Goal: Navigation & Orientation: Find specific page/section

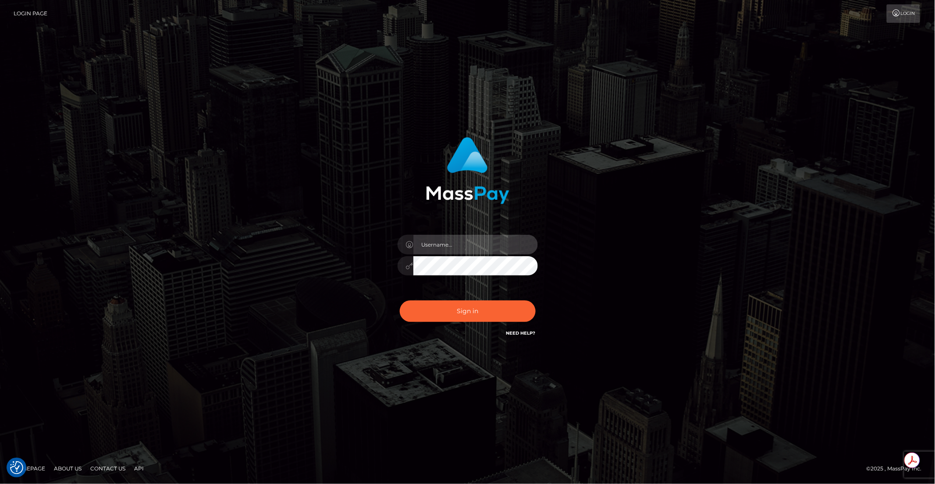
type input "brentg"
click at [472, 321] on button "Sign in" at bounding box center [468, 311] width 136 height 21
type input "brentg"
click at [452, 308] on button "Sign in" at bounding box center [468, 311] width 136 height 21
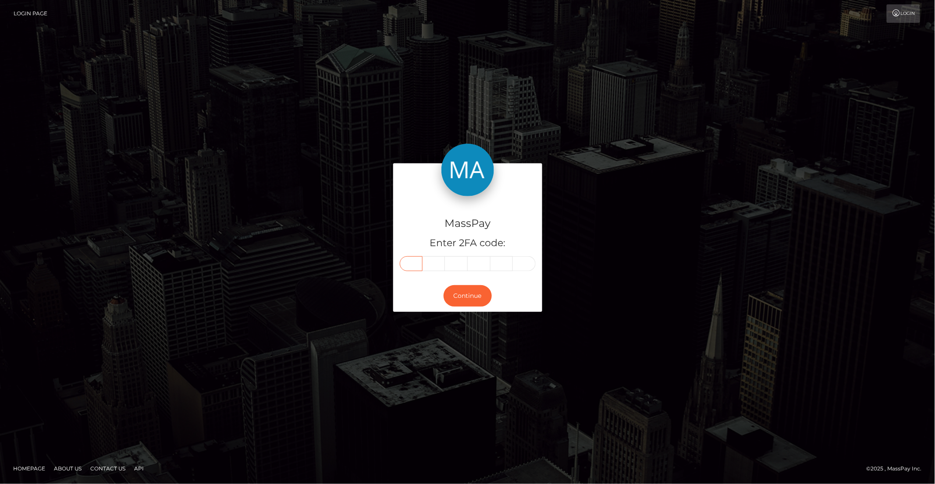
paste input "5"
type input "5"
type input "1"
type input "7"
type input "5"
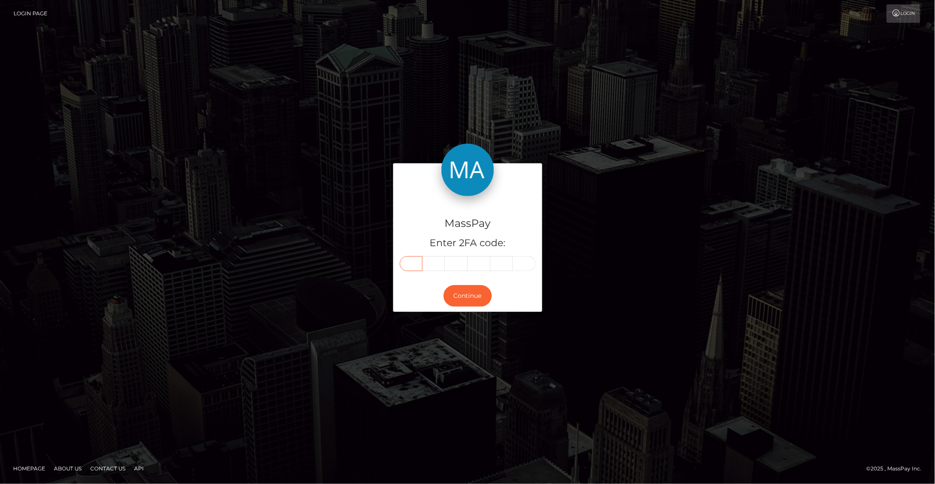
type input "2"
type input "7"
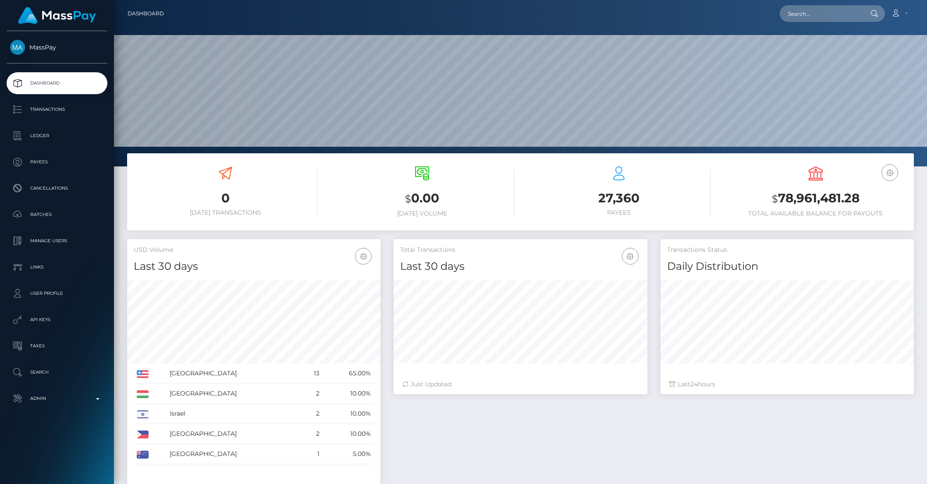
scroll to position [155, 253]
click at [821, 15] on input "text" at bounding box center [821, 13] width 82 height 17
paste input "vHWVwTL7VJff8bhvDtvxwNciDXM2"
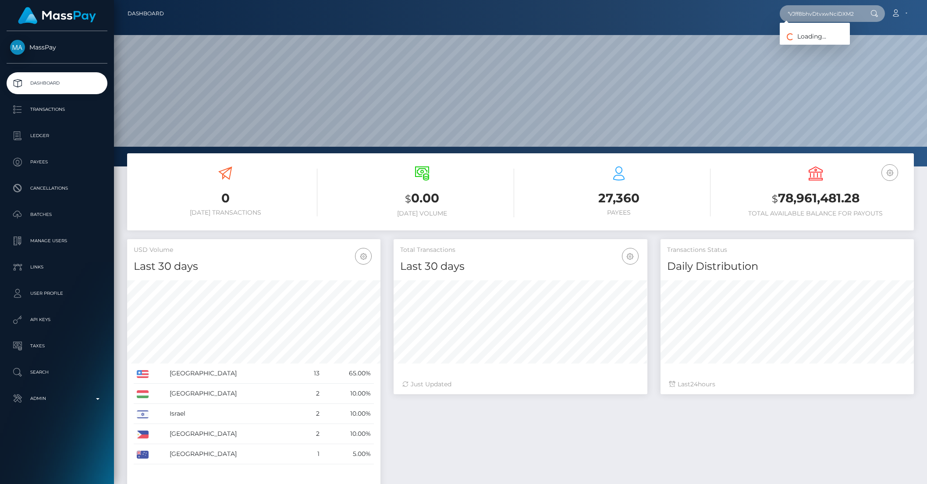
type input "vHWVwTL7VJff8bhvDtvxwNciDXM2"
click at [825, 43] on link "Desiree Gensel" at bounding box center [815, 45] width 70 height 16
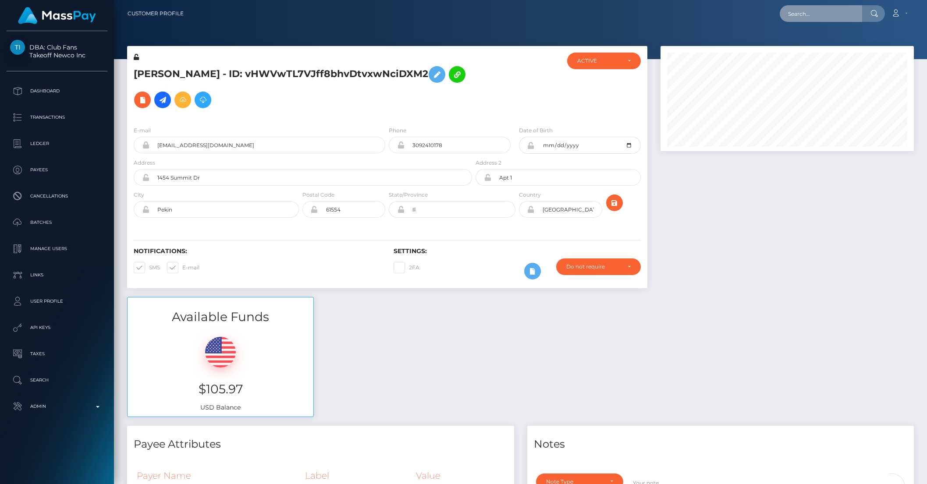
click at [811, 15] on input "text" at bounding box center [821, 13] width 82 height 17
paste input "TidSRhB732cnTQu7fYqyG7a9T9j1"
type input "TidSRhB732cnTQu7fYqyG7a9T9j1"
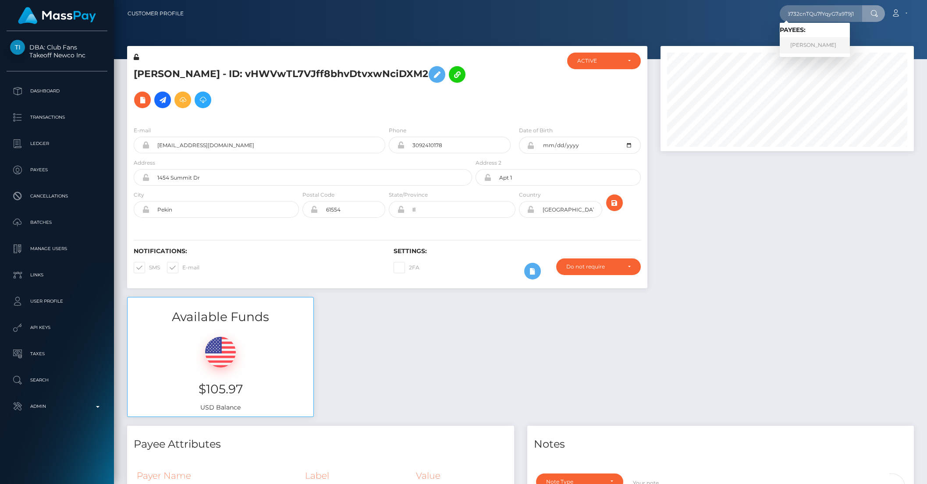
click at [808, 41] on link "ISABEL ARSLAN" at bounding box center [815, 45] width 70 height 16
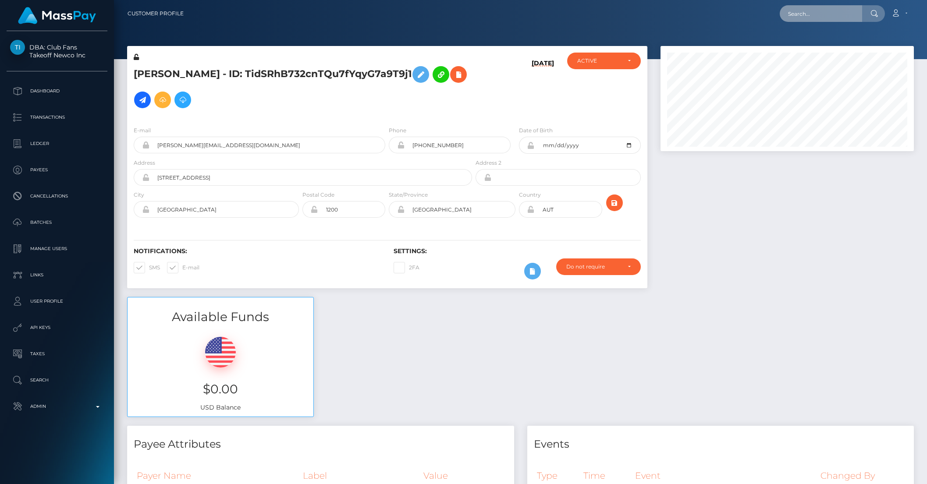
click at [807, 14] on input "text" at bounding box center [821, 13] width 82 height 17
paste input "J82f8BtbZwQcTs6rqyr9IWzusI82"
type input "J82f8BtbZwQcTs6rqyr9IWzusI82"
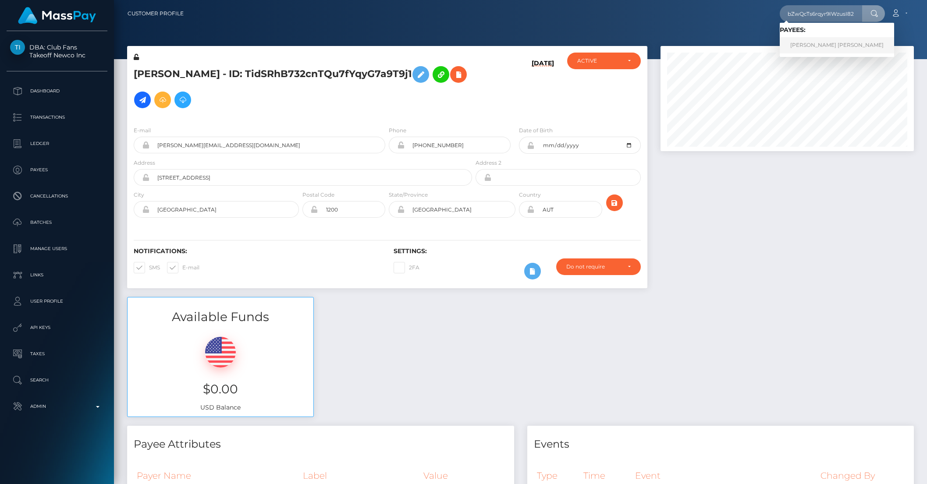
click at [830, 43] on link "SHANTIE LYNN ROLDAN" at bounding box center [837, 45] width 114 height 16
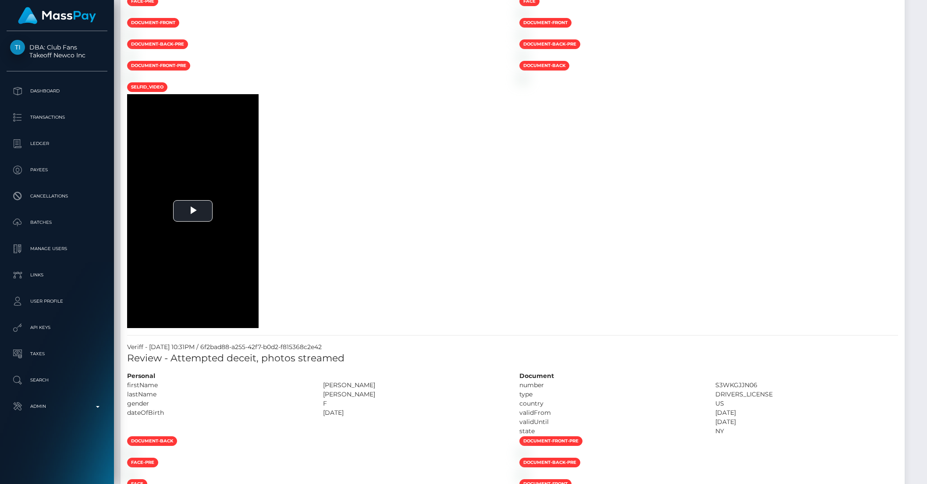
scroll to position [1243, 0]
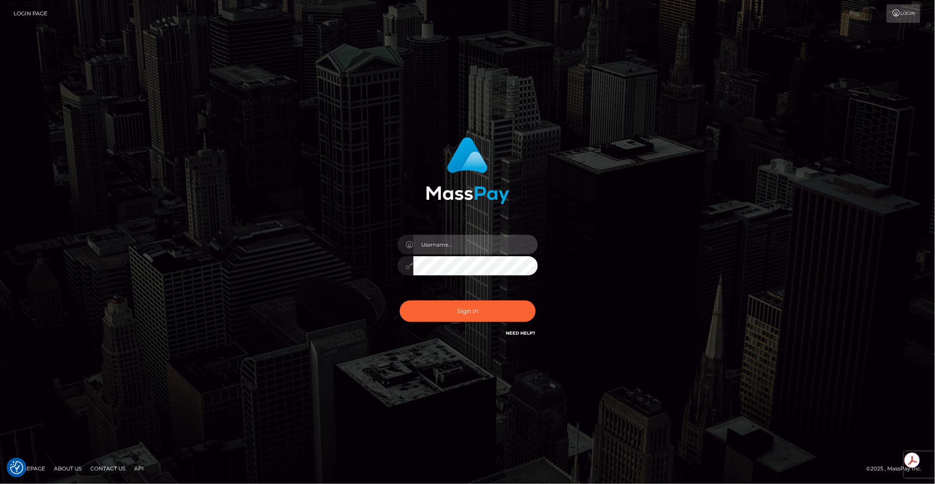
type input "brentg"
click at [450, 315] on button "Sign in" at bounding box center [468, 311] width 136 height 21
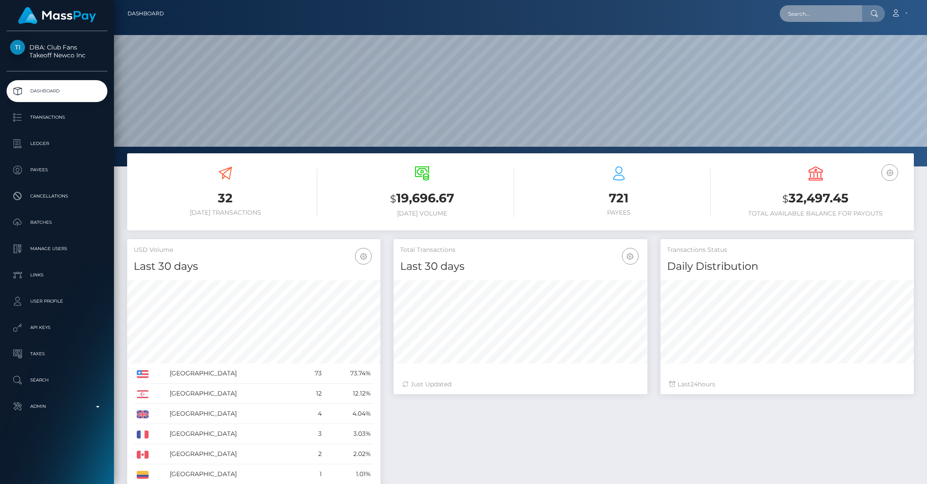
click at [816, 21] on input "text" at bounding box center [821, 13] width 82 height 17
paste input "bfa49cd0-7d74-11f0-8023-0266f44cc27"
click at [810, 10] on input "bfa49cd0-7d74-11f0-8023-0266f44cc27" at bounding box center [821, 13] width 82 height 17
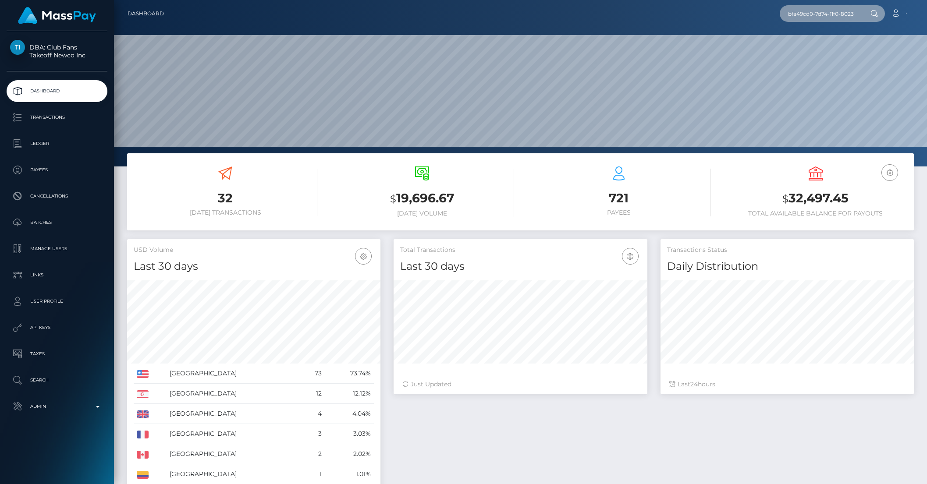
click at [810, 10] on input "bfa49cd0-7d74-11f0-8023-0266f44cc27" at bounding box center [821, 13] width 82 height 17
click at [822, 12] on input "bfa49cd0-7d74-11f0-8023-0266f44cc27" at bounding box center [821, 13] width 82 height 17
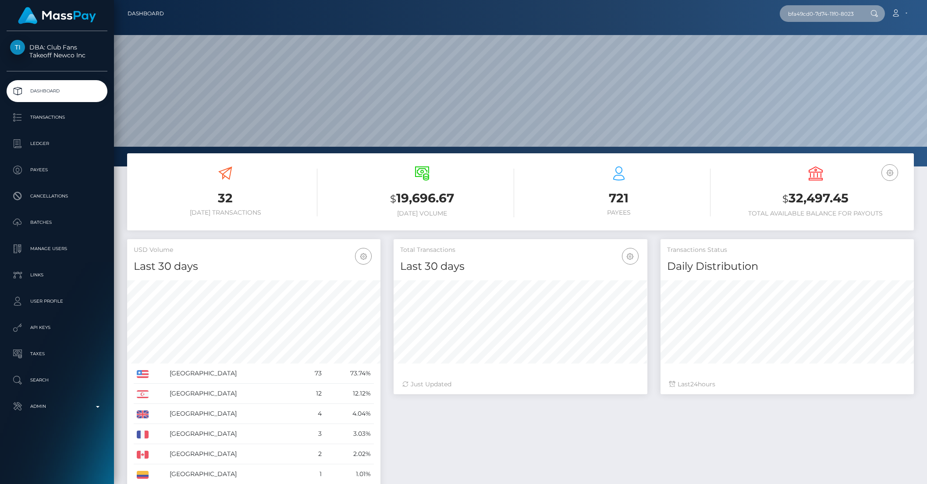
paste input "vHWVwTL7VJff8bhvDtvxwNciDXM2"
click at [826, 14] on input "bfa49cd0-vHWVwTL7VJff8bhvDtvxwNciDXM2 7d74-11f0-8023-0266f44cc27" at bounding box center [821, 13] width 82 height 17
paste input "vHWVwTL7VJff8bhvDtvxwNciDXM2"
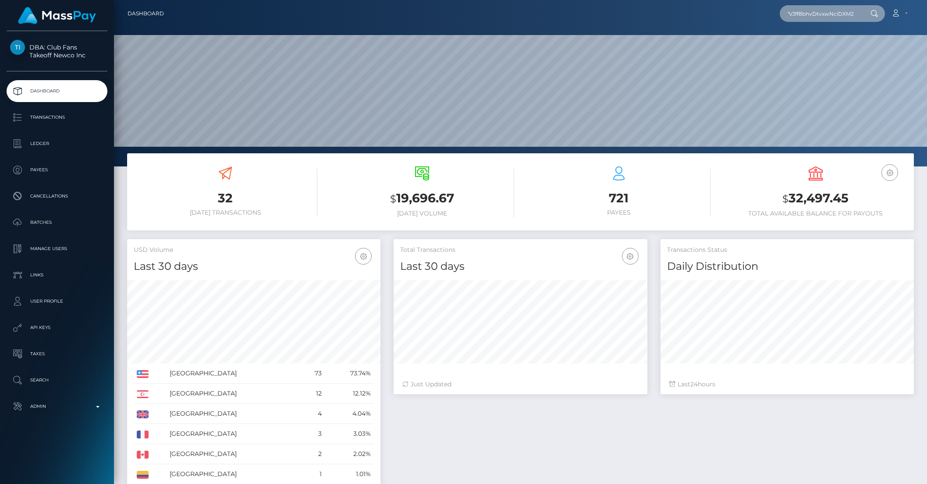
scroll to position [0, 34]
type input "vHWVwTL7VJff8bhvDtvxwNciDXM2"
click at [813, 43] on link "Desiree Gensel" at bounding box center [815, 45] width 70 height 16
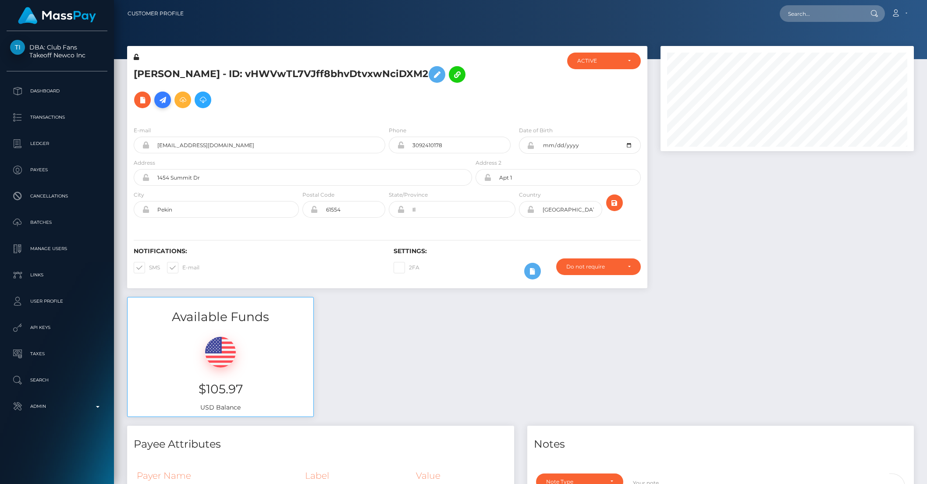
click at [160, 100] on icon at bounding box center [162, 100] width 11 height 11
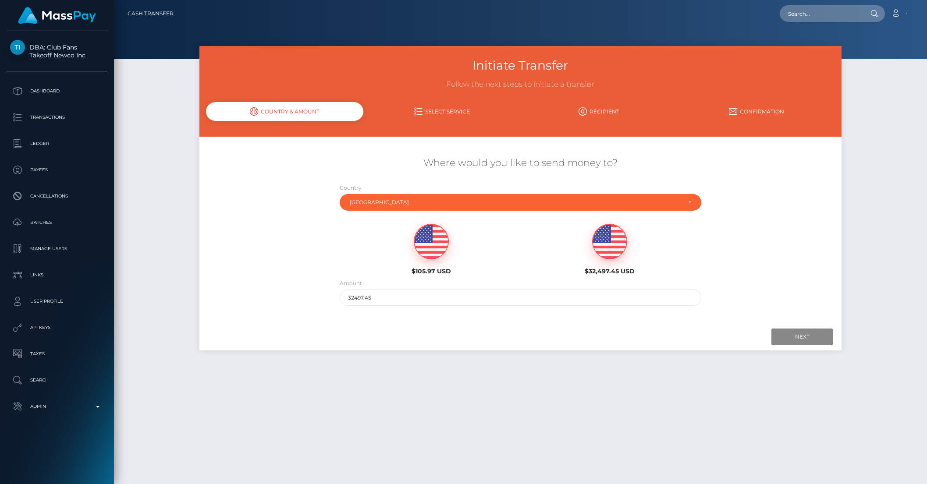
click at [433, 246] on img at bounding box center [431, 241] width 34 height 35
type input "105.97"
click at [798, 340] on input "Next" at bounding box center [801, 337] width 61 height 17
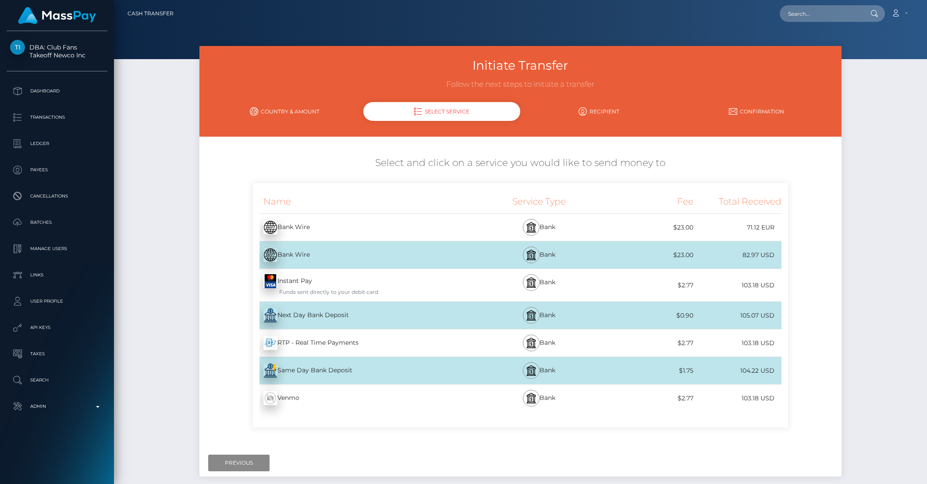
click at [303, 284] on div "Instant Pay - USD Funds sent directly to your debit card" at bounding box center [363, 285] width 220 height 32
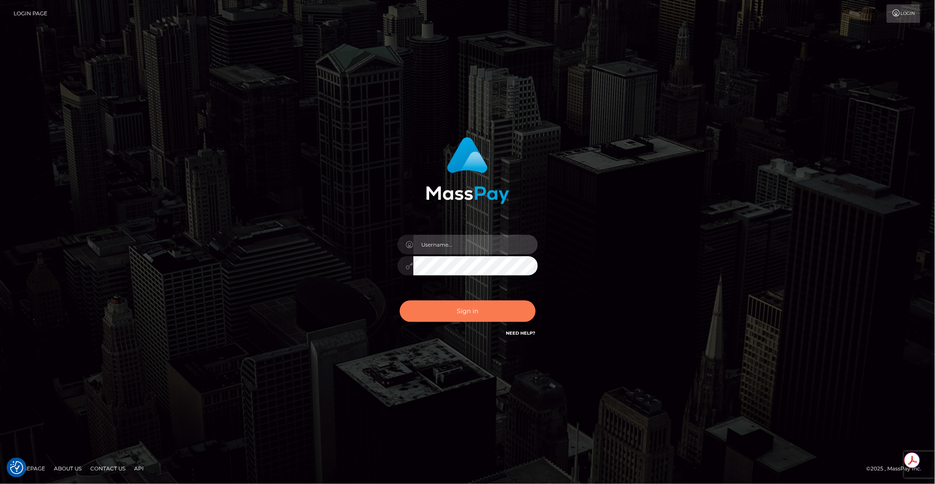
type input "brentg"
click at [433, 317] on button "Sign in" at bounding box center [468, 311] width 136 height 21
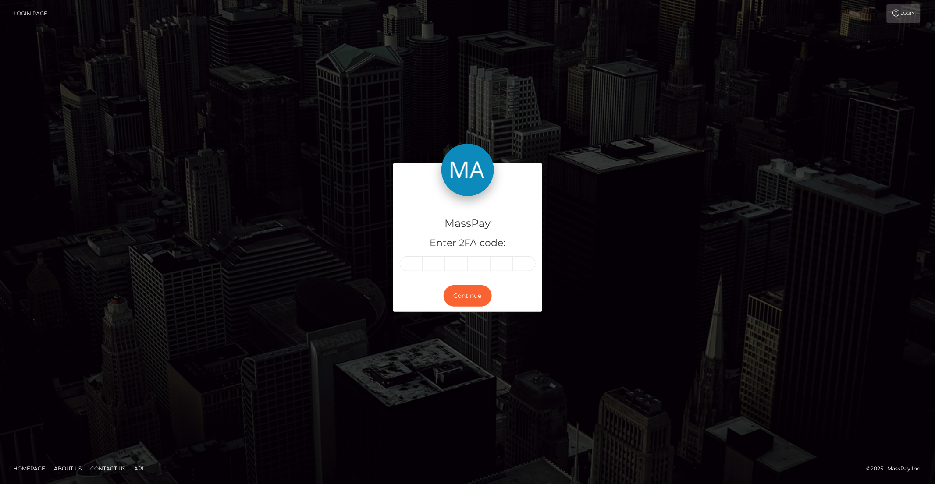
type input "4"
type input "5"
type input "1"
type input "7"
type input "3"
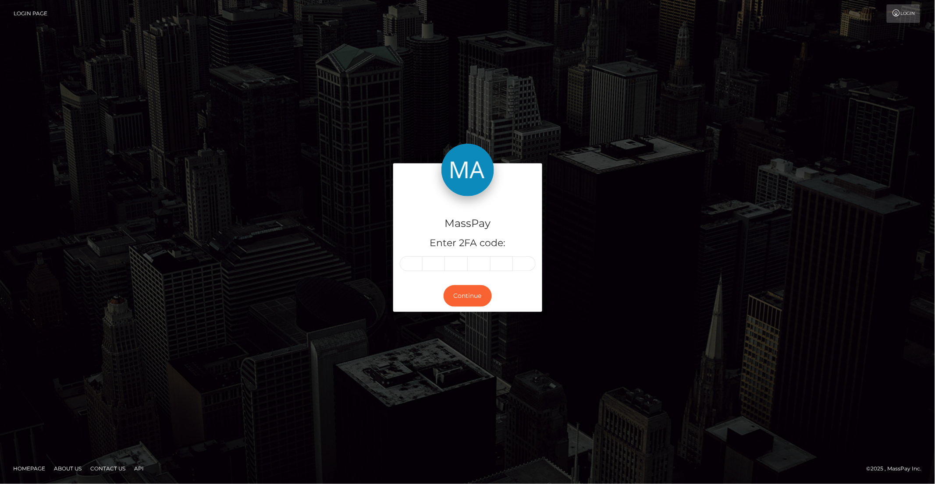
type input "8"
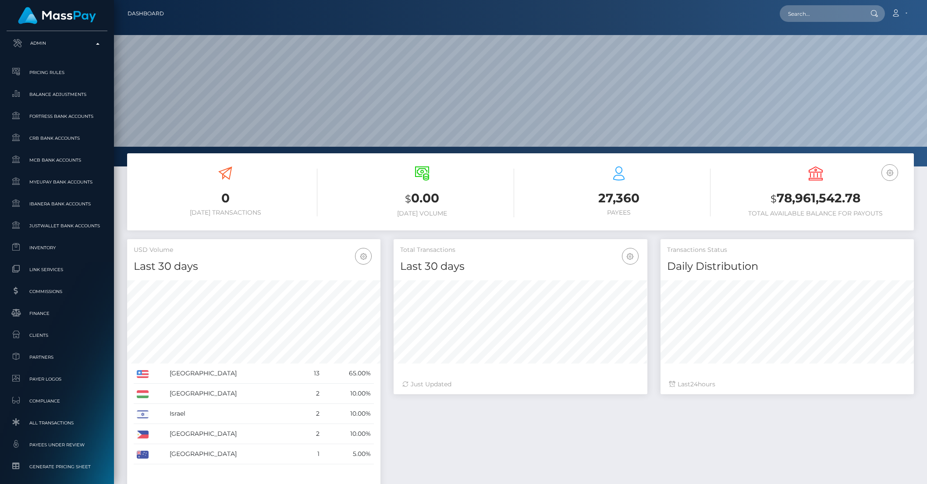
scroll to position [155, 253]
click at [43, 339] on span "Clients" at bounding box center [57, 335] width 94 height 10
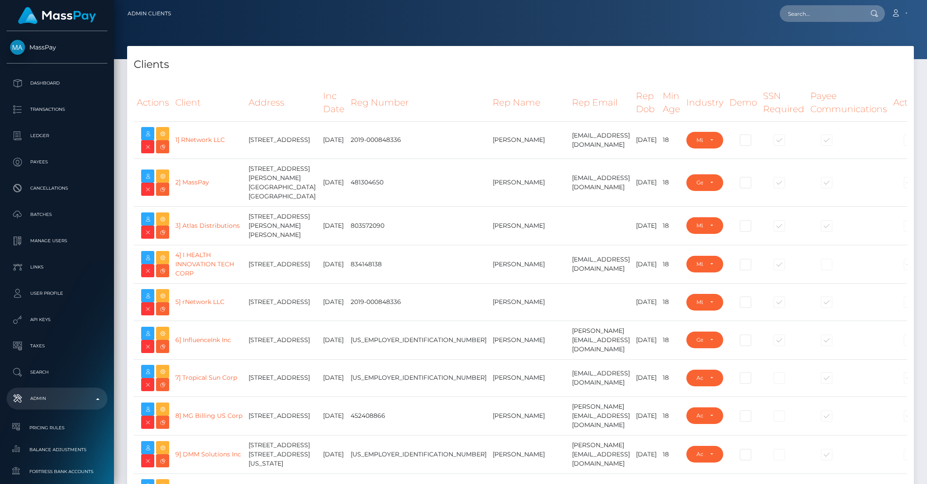
select select "223"
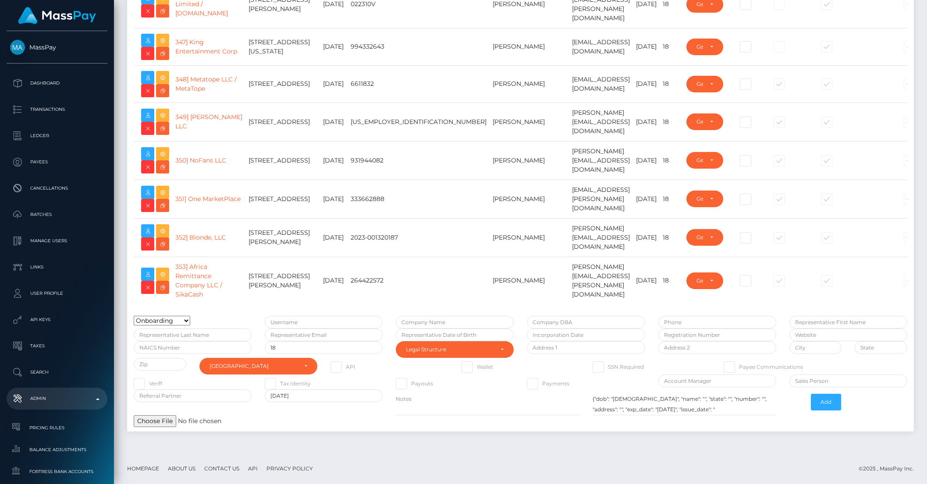
scroll to position [14319, 0]
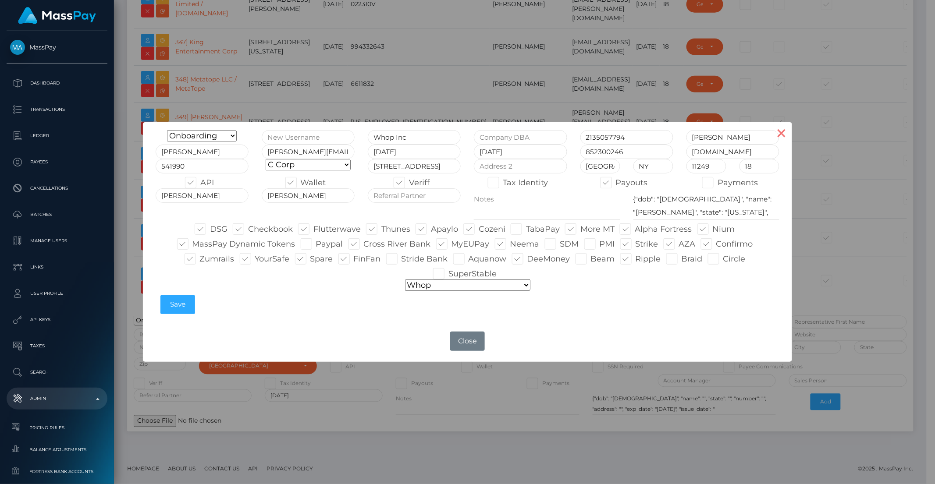
click at [778, 132] on button "×" at bounding box center [781, 132] width 21 height 21
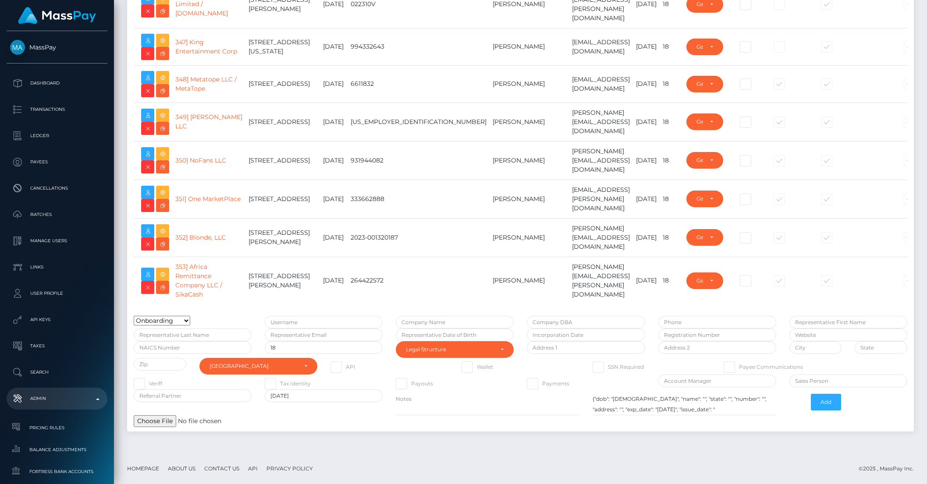
type input "brentg"
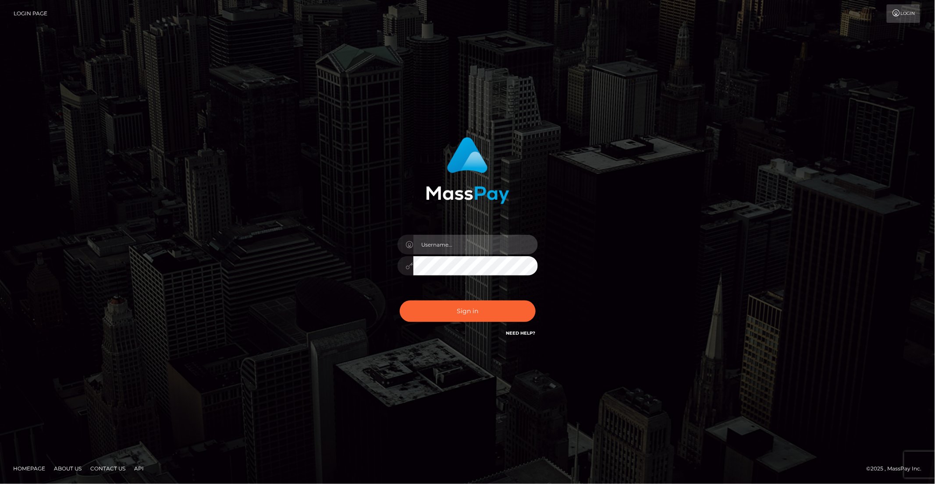
type input "brentg"
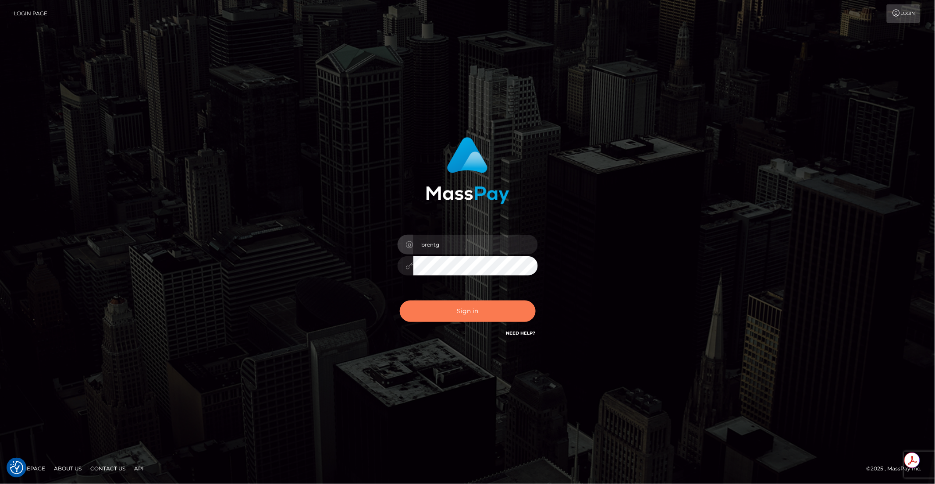
click at [455, 311] on button "Sign in" at bounding box center [468, 311] width 136 height 21
click at [455, 311] on div "Sign in Need Help?" at bounding box center [467, 314] width 153 height 39
type input "brentg"
click at [457, 312] on button "Sign in" at bounding box center [468, 311] width 136 height 21
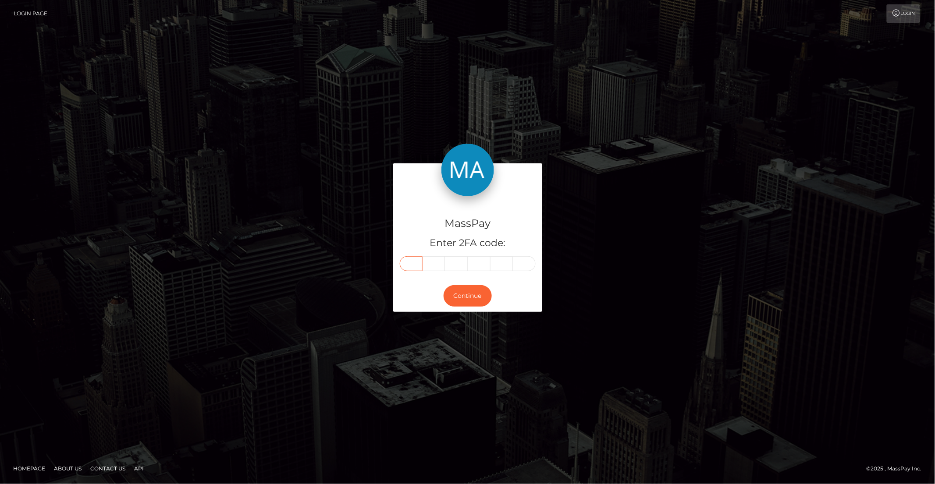
paste input "4"
type input "4"
type input "8"
type input "1"
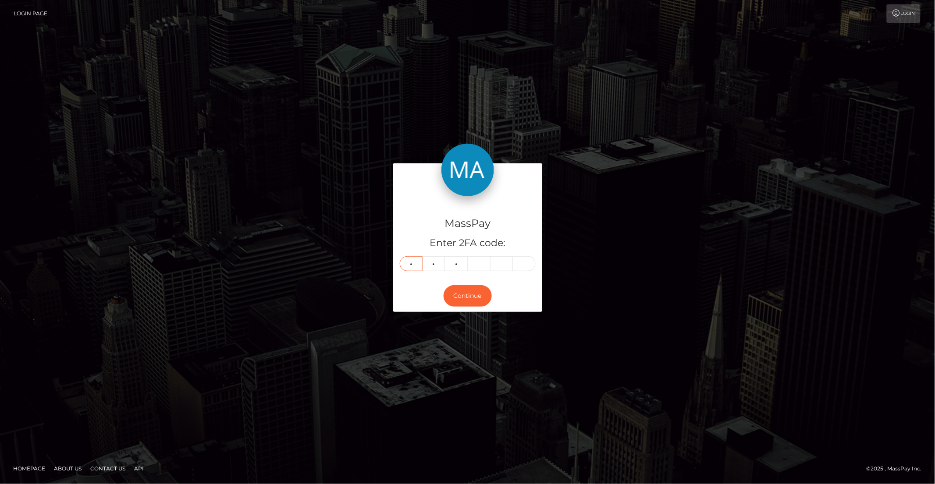
type input "5"
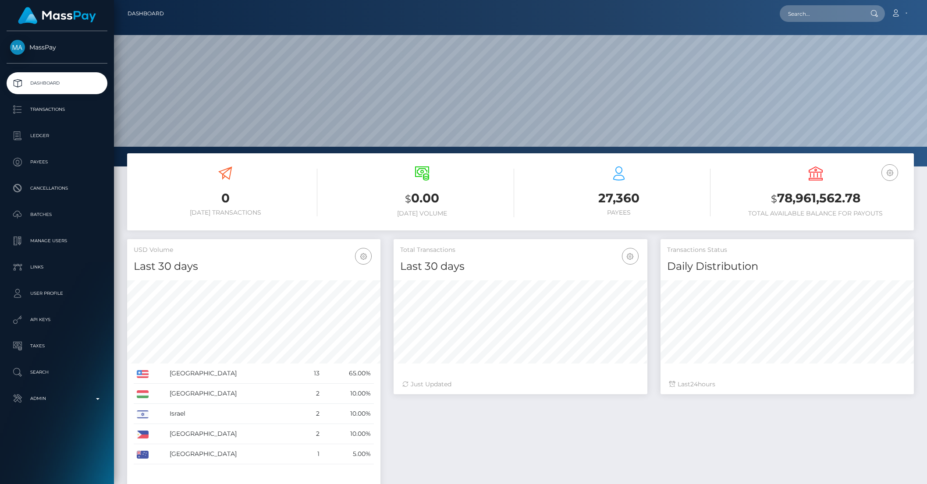
scroll to position [155, 253]
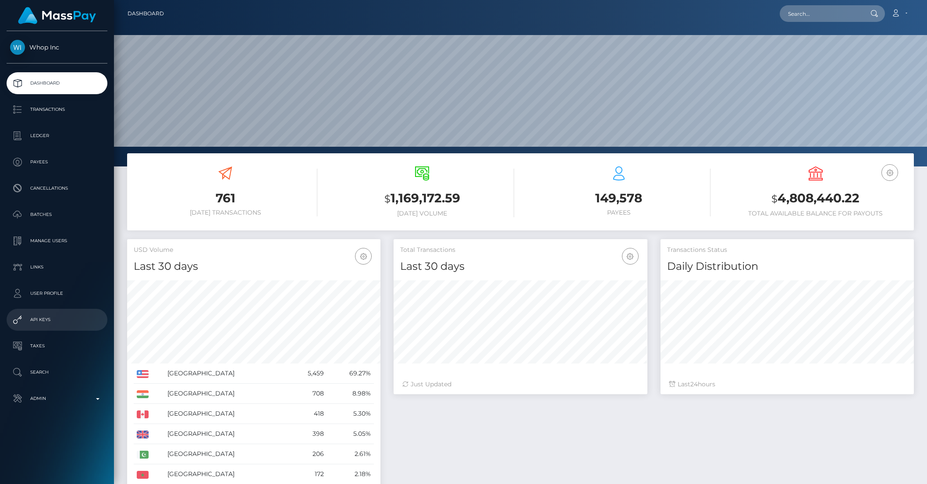
click at [46, 318] on p "API Keys" at bounding box center [57, 319] width 94 height 13
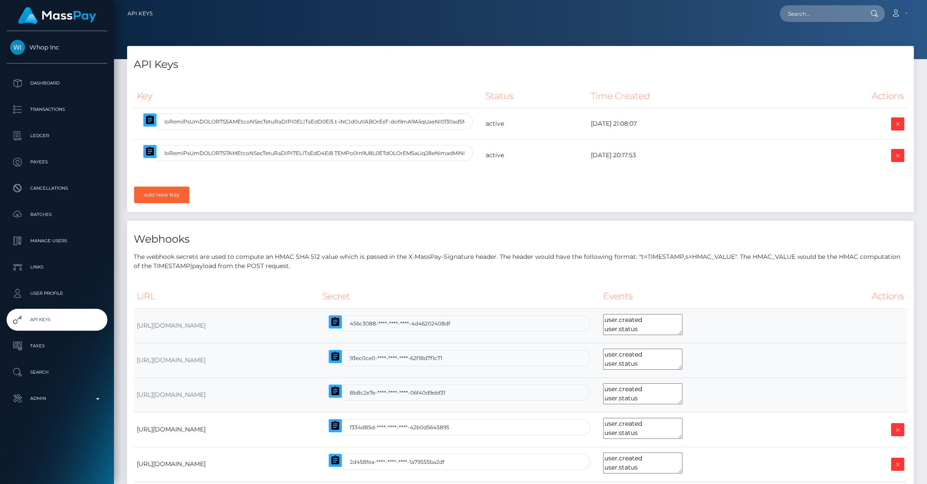
select select
click at [145, 154] on icon "button" at bounding box center [150, 151] width 11 height 11
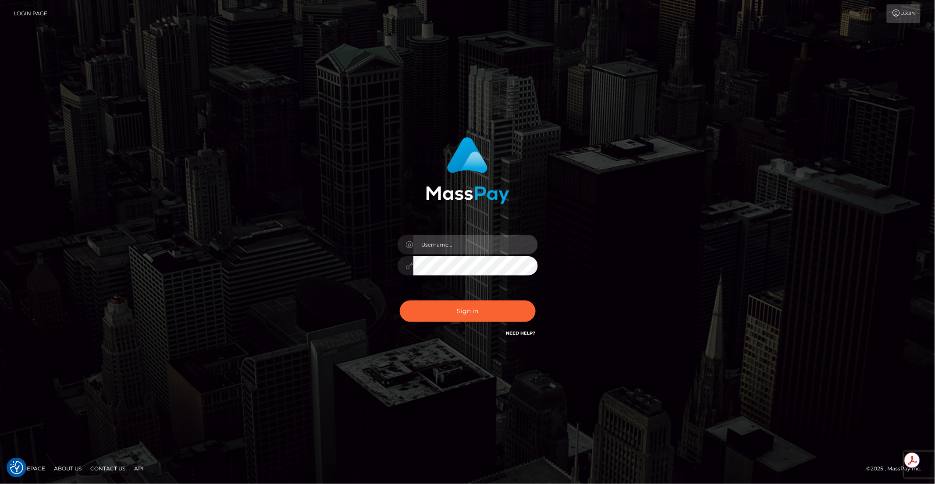
type input "brentg"
click at [452, 312] on button "Sign in" at bounding box center [468, 311] width 136 height 21
type input "brentg"
click at [436, 307] on button "Sign in" at bounding box center [468, 311] width 136 height 21
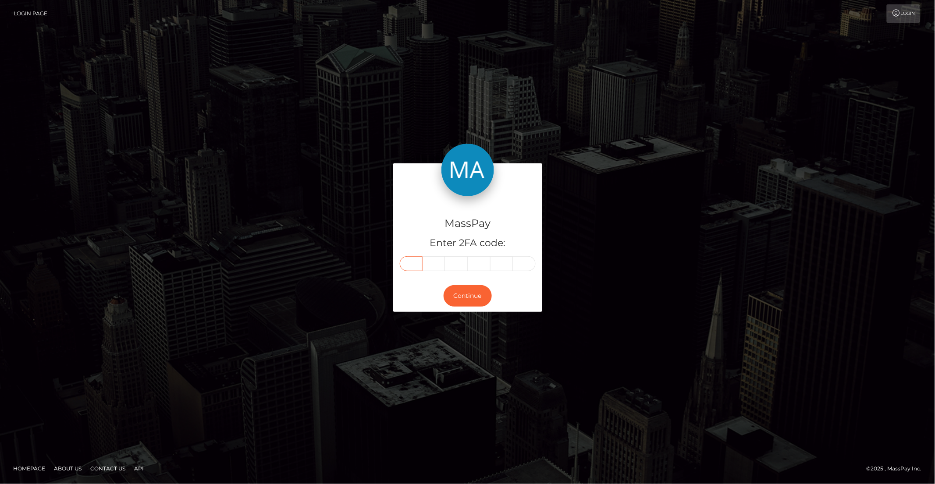
paste input "7"
type input "7"
type input "6"
type input "4"
type input "3"
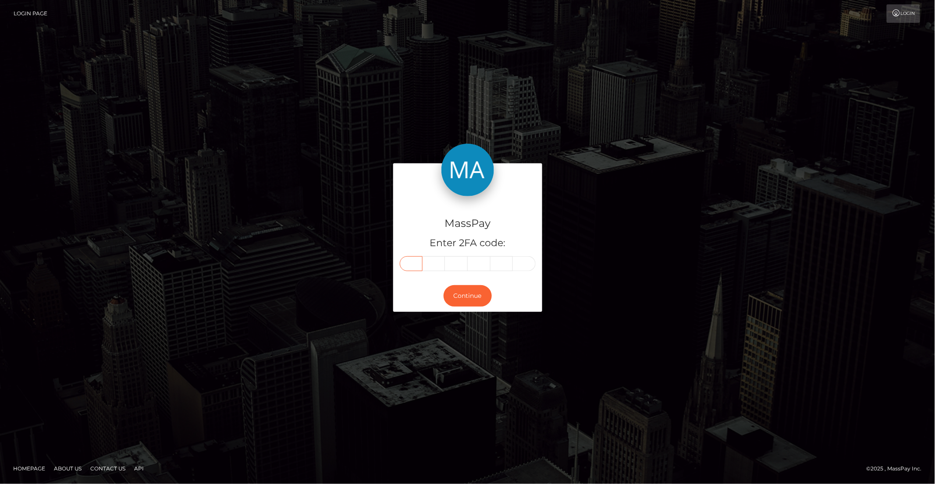
type input "4"
type input "5"
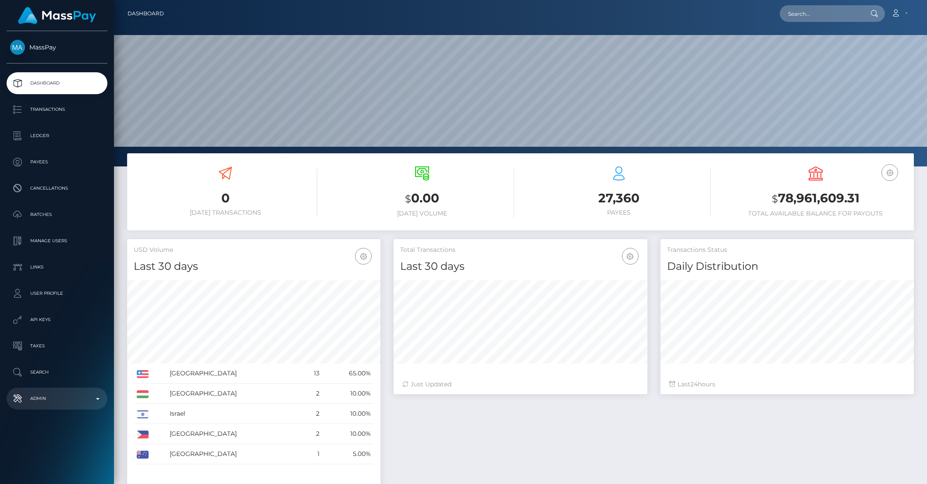
scroll to position [155, 253]
click at [96, 402] on p "Admin" at bounding box center [57, 398] width 94 height 13
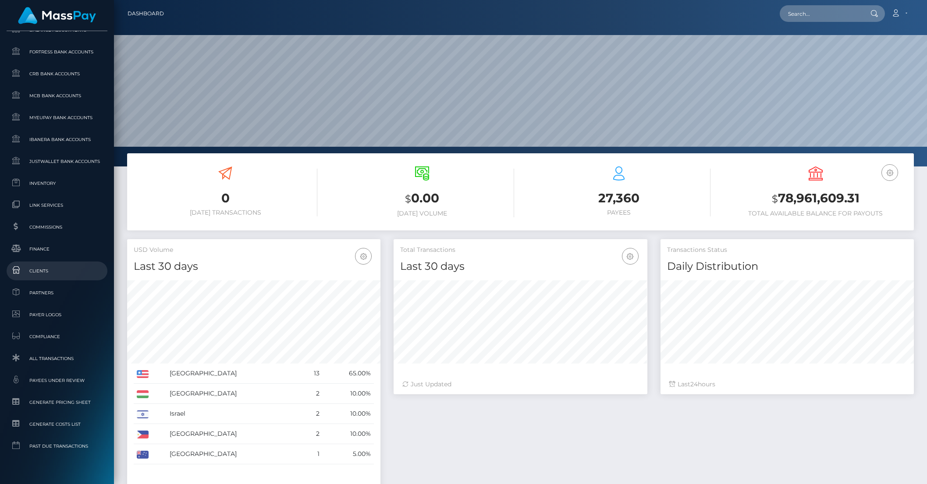
click at [35, 273] on span "Clients" at bounding box center [57, 271] width 94 height 10
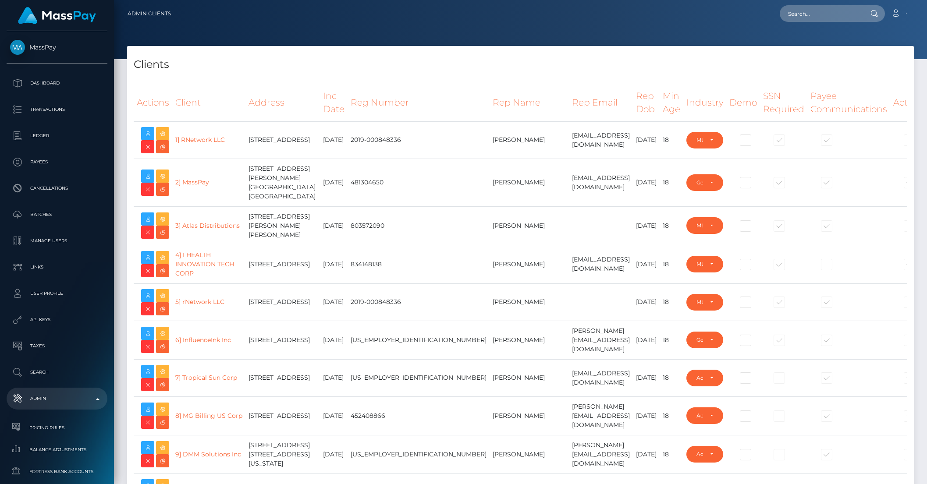
select select "223"
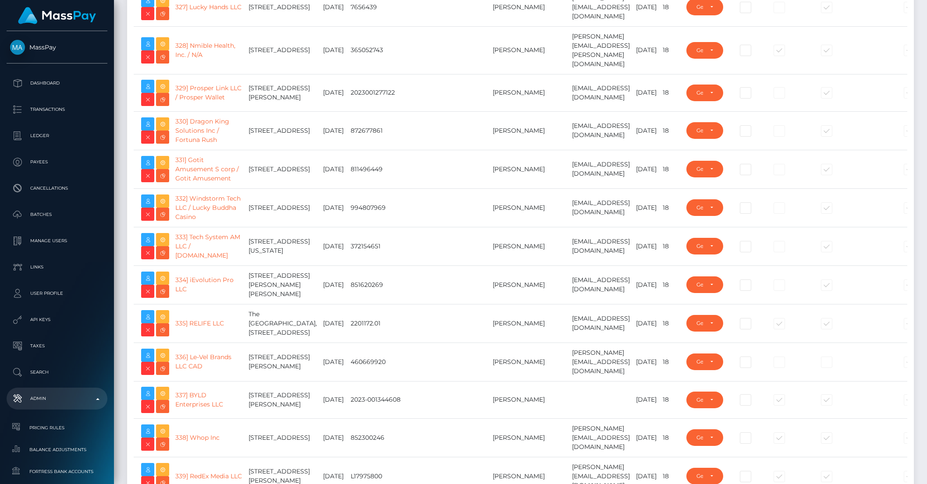
scroll to position [14798, 0]
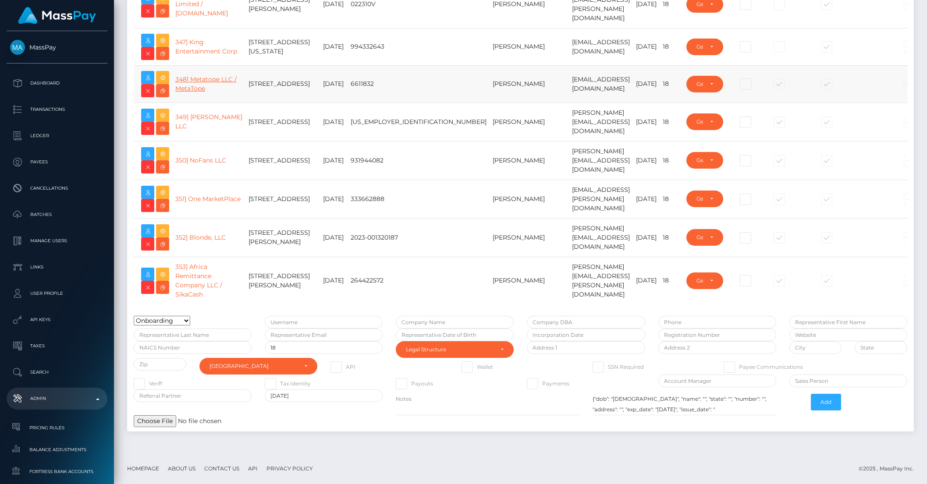
click at [183, 75] on link "348] Metatope LLC / MetaTope" at bounding box center [205, 83] width 61 height 17
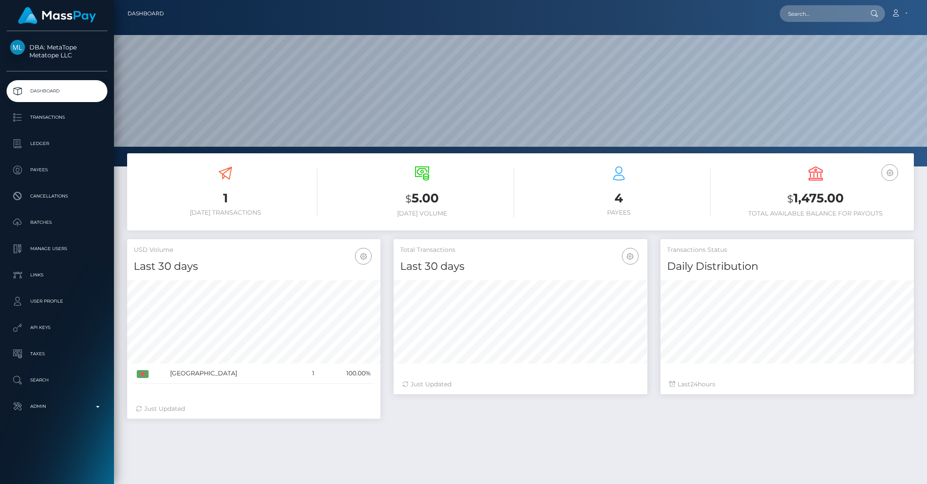
scroll to position [155, 253]
click at [58, 122] on p "Transactions" at bounding box center [57, 117] width 94 height 13
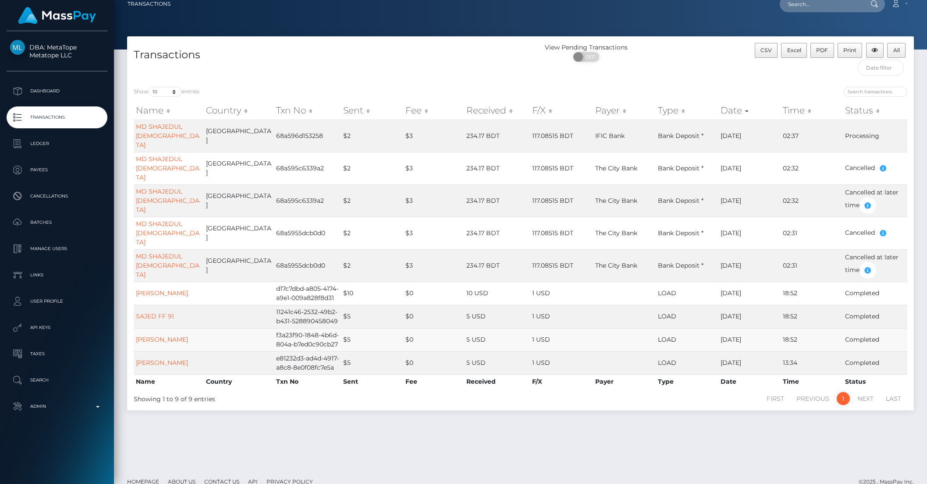
scroll to position [11, 0]
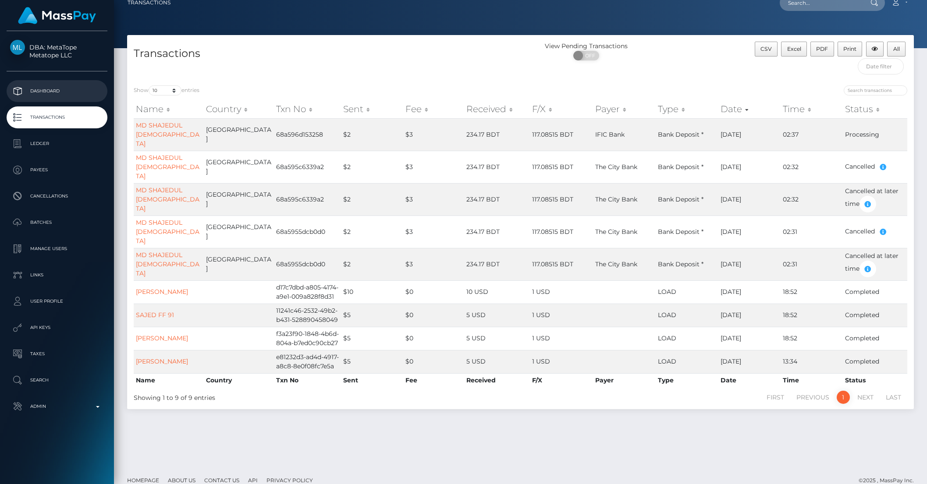
click at [38, 87] on p "Dashboard" at bounding box center [57, 91] width 94 height 13
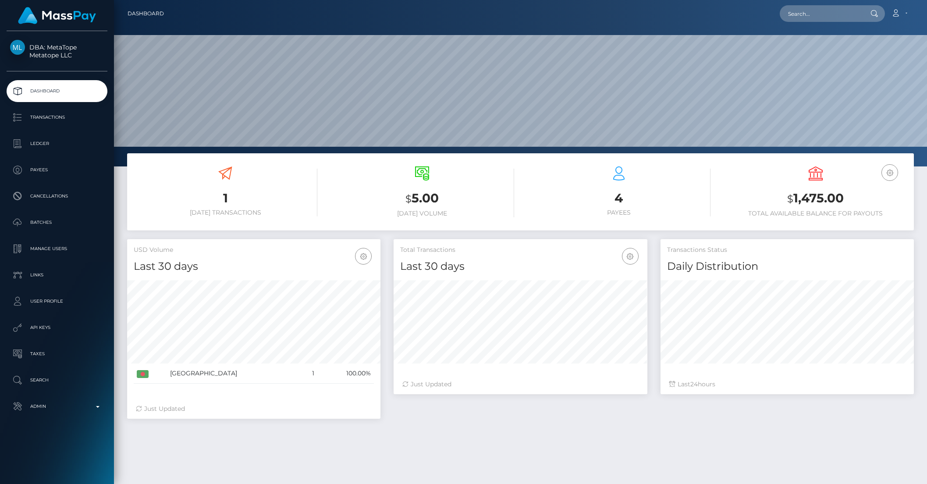
scroll to position [155, 253]
click at [825, 19] on input "text" at bounding box center [821, 13] width 82 height 17
paste input "1349a066-3275-41ad-906f-b338015a0d2e"
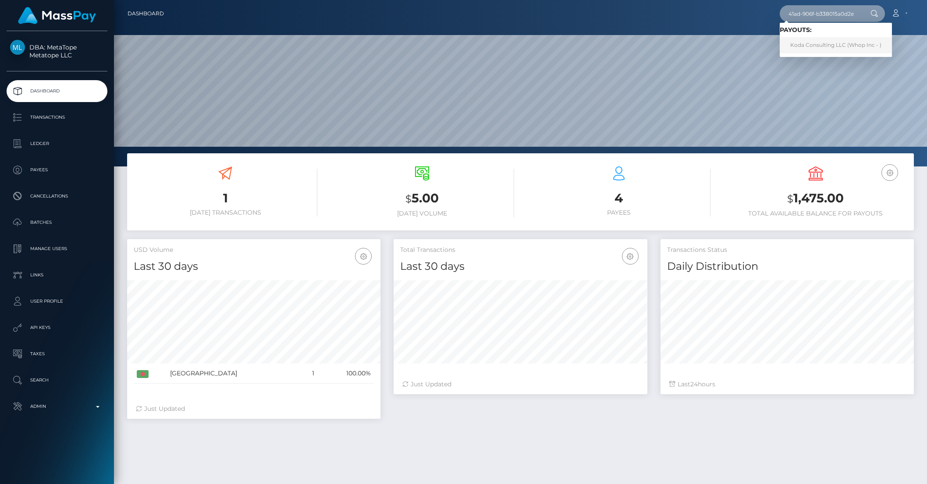
type input "1349a066-3275-41ad-906f-b338015a0d2e"
click at [820, 44] on link "Koda Consulting LLC (Whop Inc - )" at bounding box center [836, 45] width 112 height 16
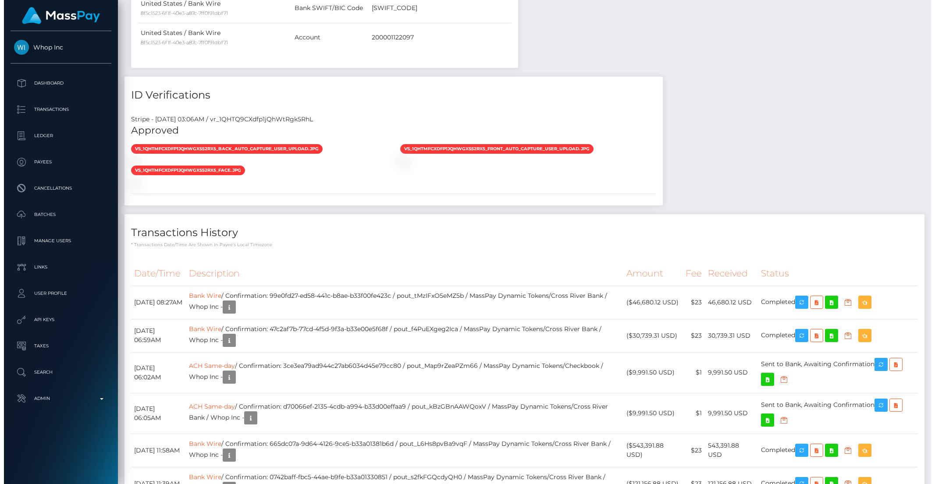
scroll to position [1164, 0]
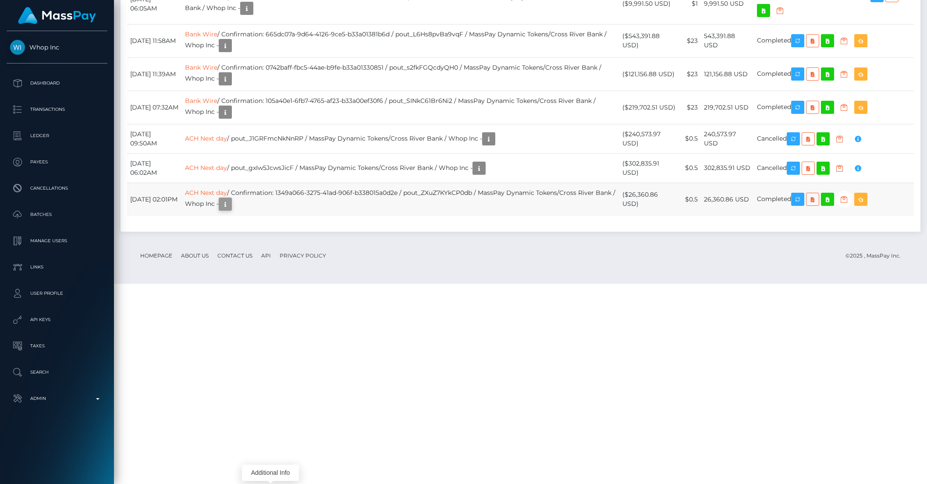
click at [230, 210] on icon "button" at bounding box center [225, 204] width 11 height 11
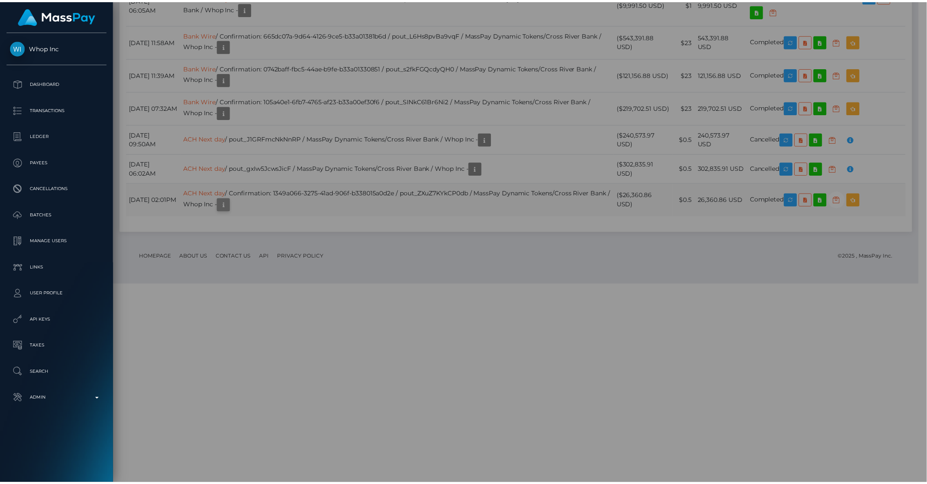
scroll to position [438082, 437933]
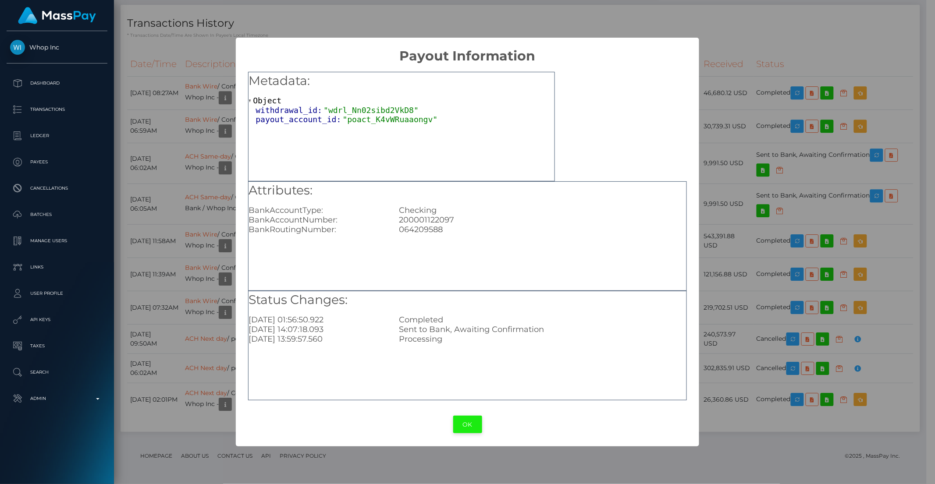
click at [465, 423] on button "OK" at bounding box center [467, 425] width 29 height 18
click at [465, 423] on div "× Payout Information Metadata: Object withdrawal_id: "wdrl_Nn02sibd2VkD8" payou…" at bounding box center [467, 242] width 935 height 484
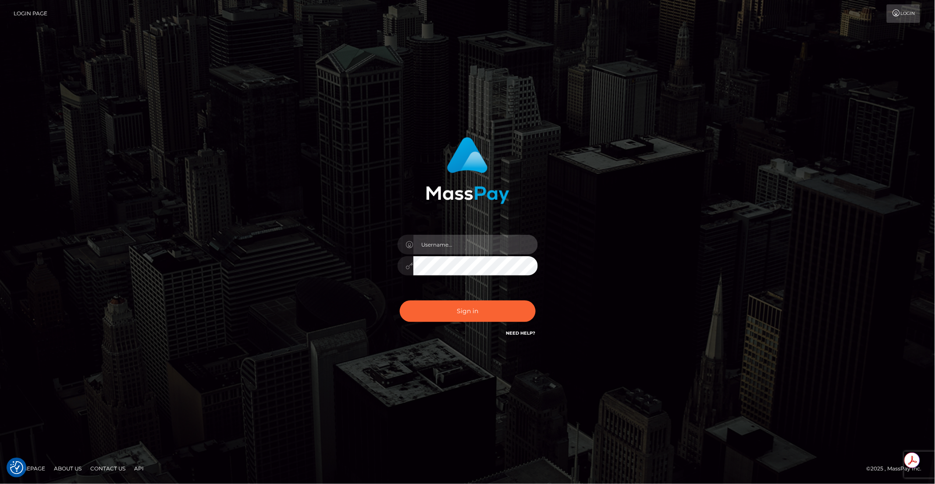
type input "brentg"
click at [453, 309] on button "Sign in" at bounding box center [468, 311] width 136 height 21
type input "brentg"
click at [453, 309] on button "Sign in" at bounding box center [468, 311] width 136 height 21
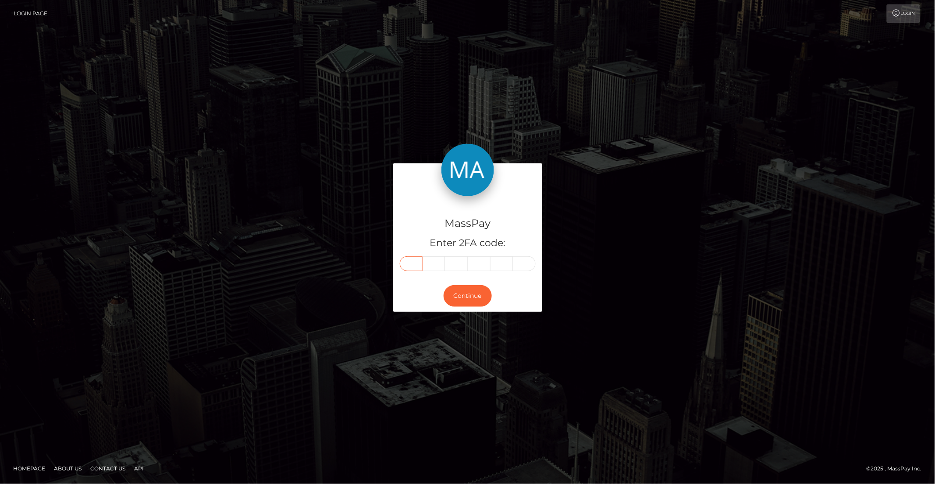
paste input "9"
type input "9"
type input "6"
type input "1"
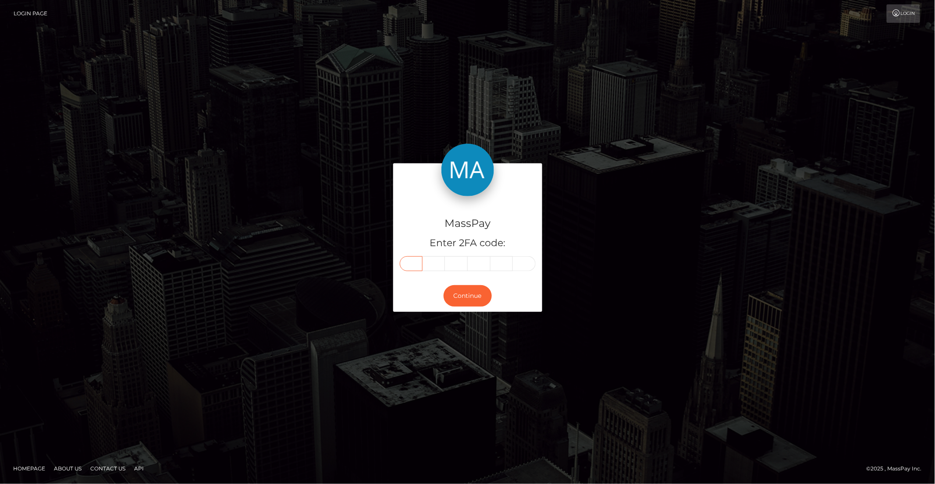
type input "7"
type input "3"
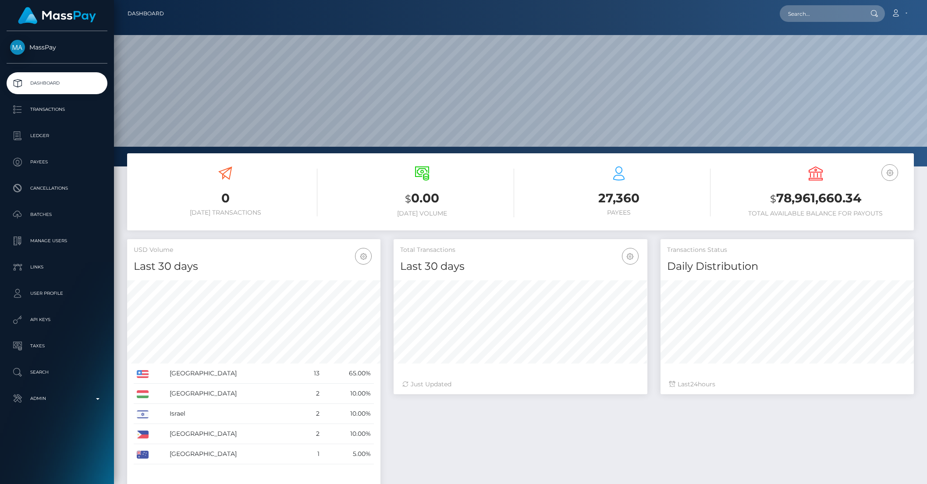
scroll to position [155, 253]
click at [43, 271] on p "Links" at bounding box center [57, 267] width 94 height 13
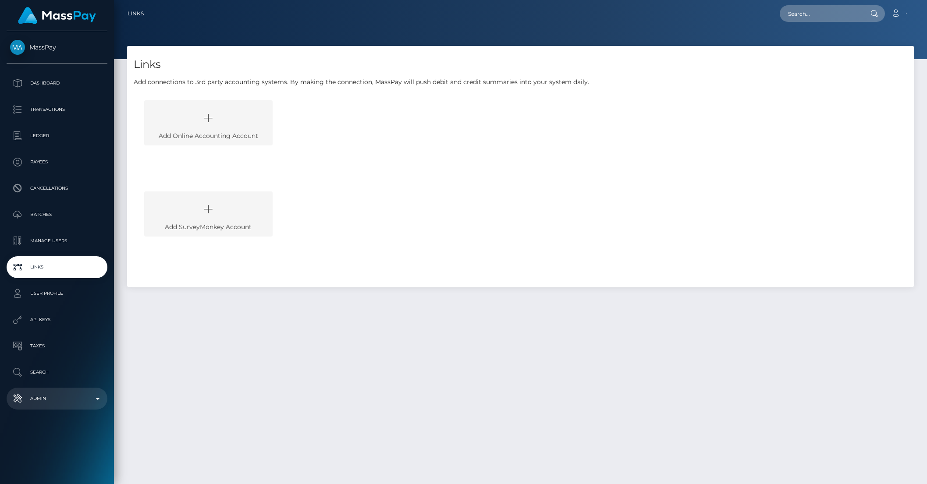
click at [61, 393] on p "Admin" at bounding box center [57, 398] width 94 height 13
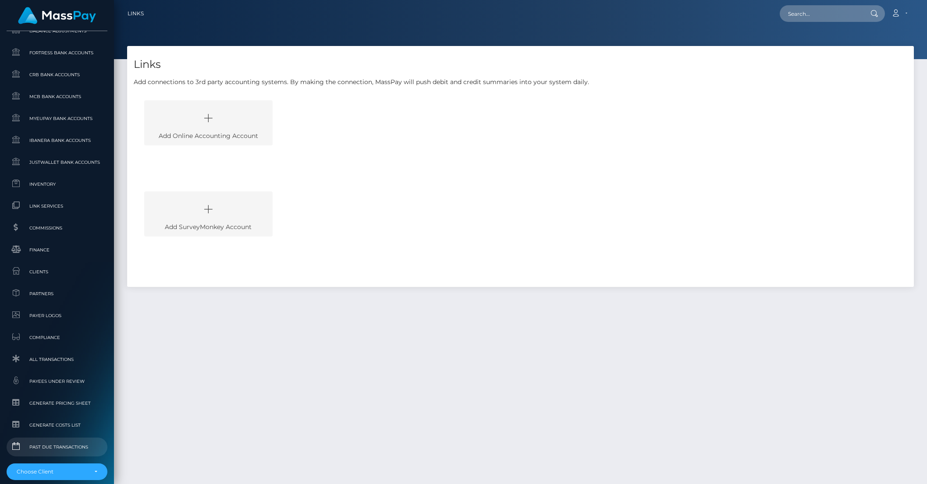
scroll to position [461, 0]
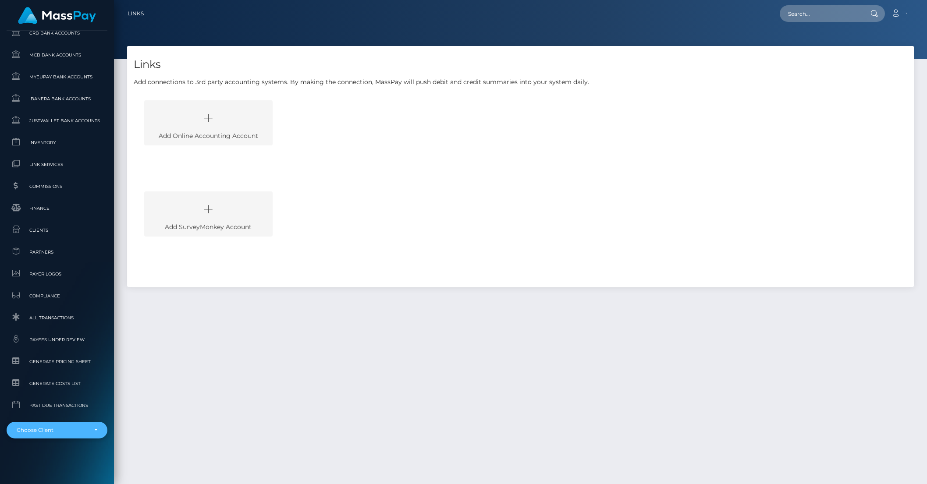
click at [44, 438] on div "Choose Client" at bounding box center [57, 430] width 101 height 17
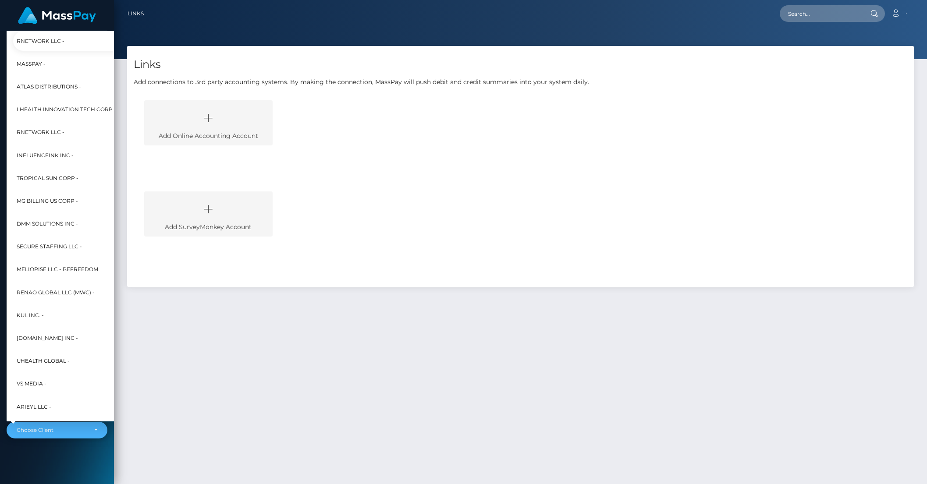
scroll to position [228, 10]
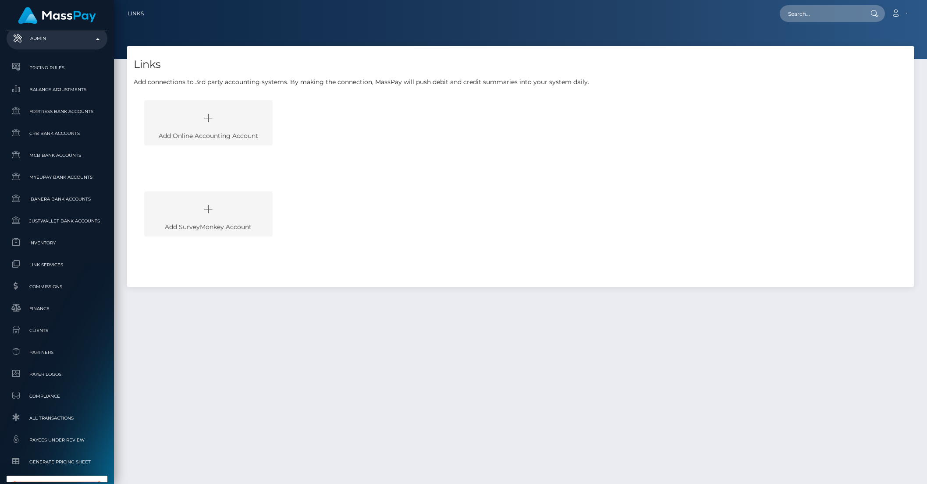
type input "wmm"
select select "106"
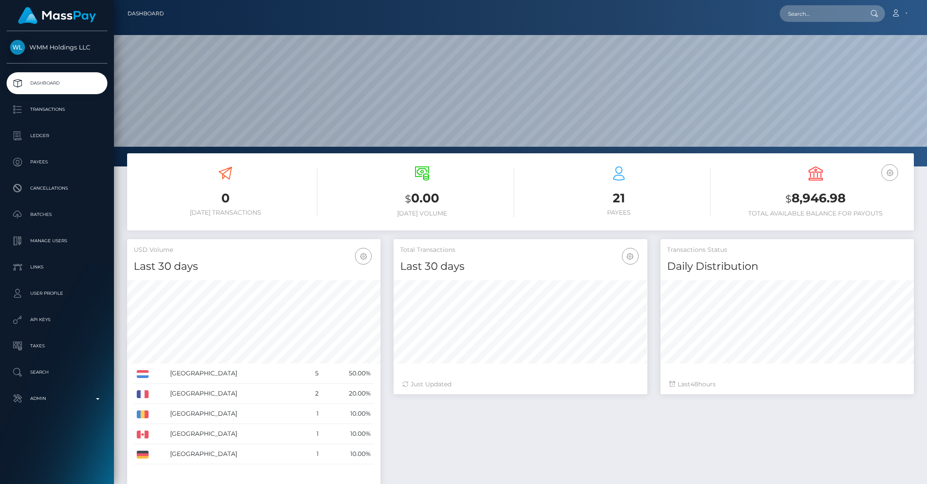
scroll to position [155, 253]
click at [51, 141] on p "Ledger" at bounding box center [57, 135] width 94 height 13
